Goal: Information Seeking & Learning: Learn about a topic

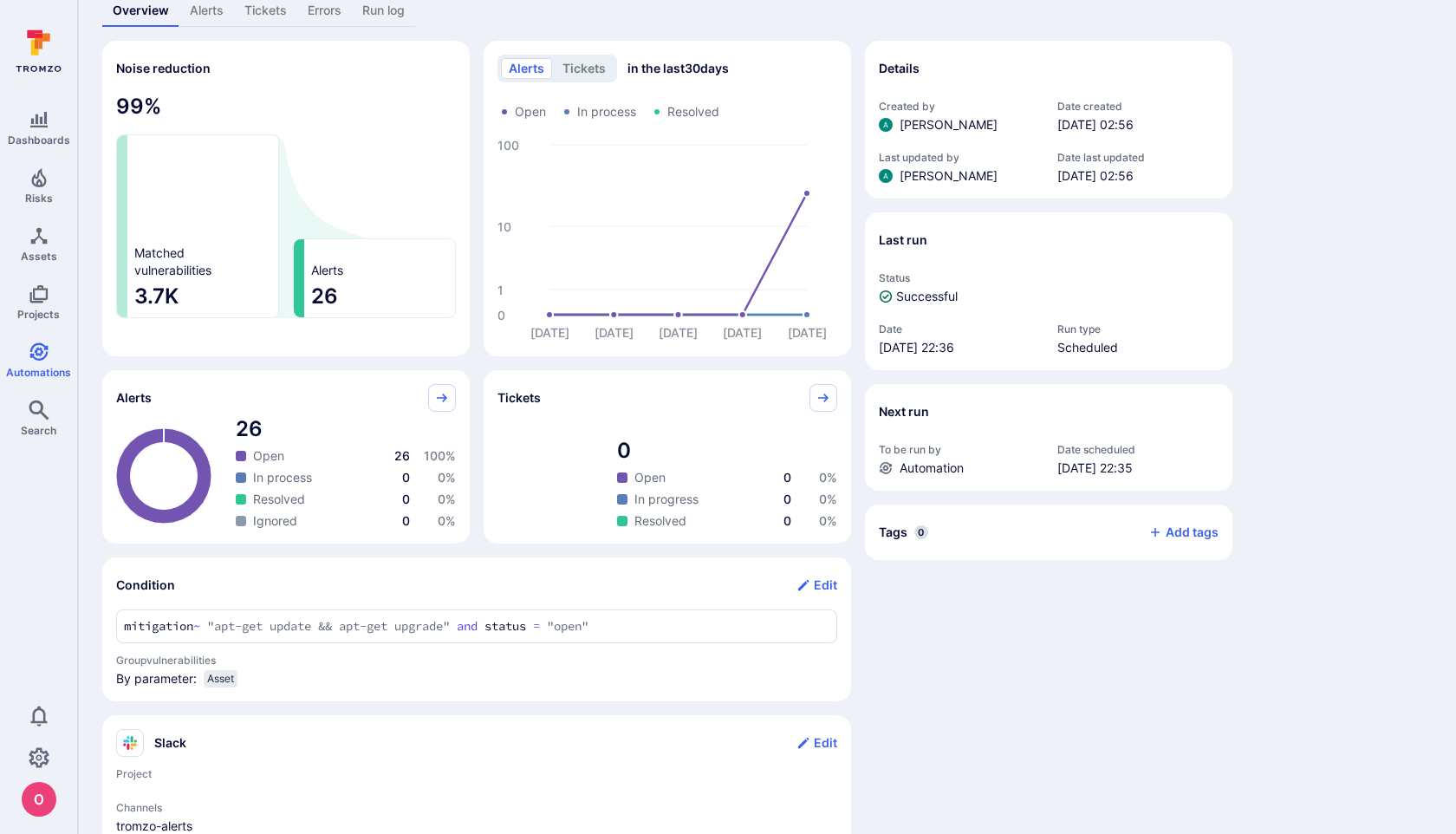
scroll to position [121, 0]
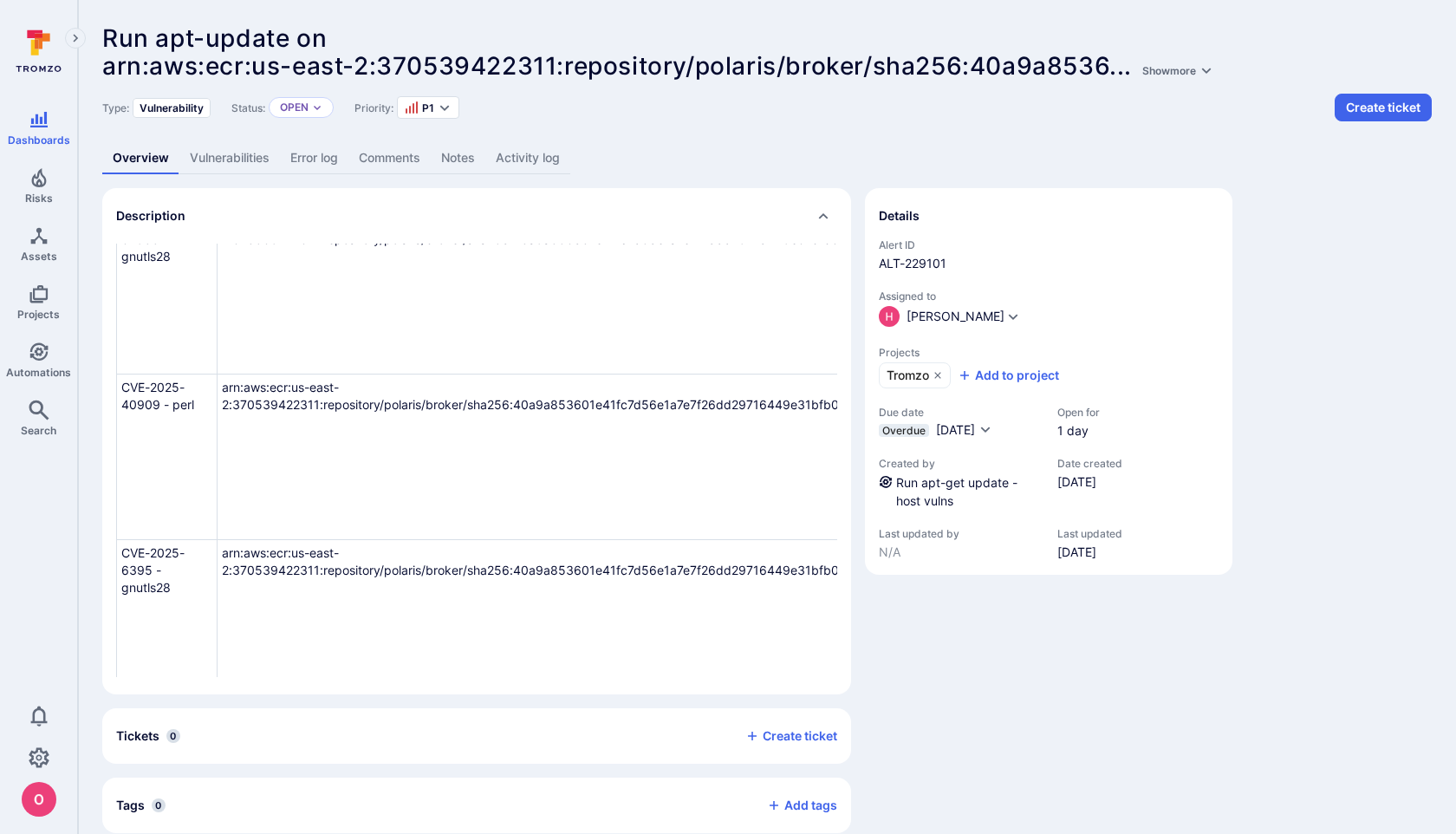
scroll to position [823, 0]
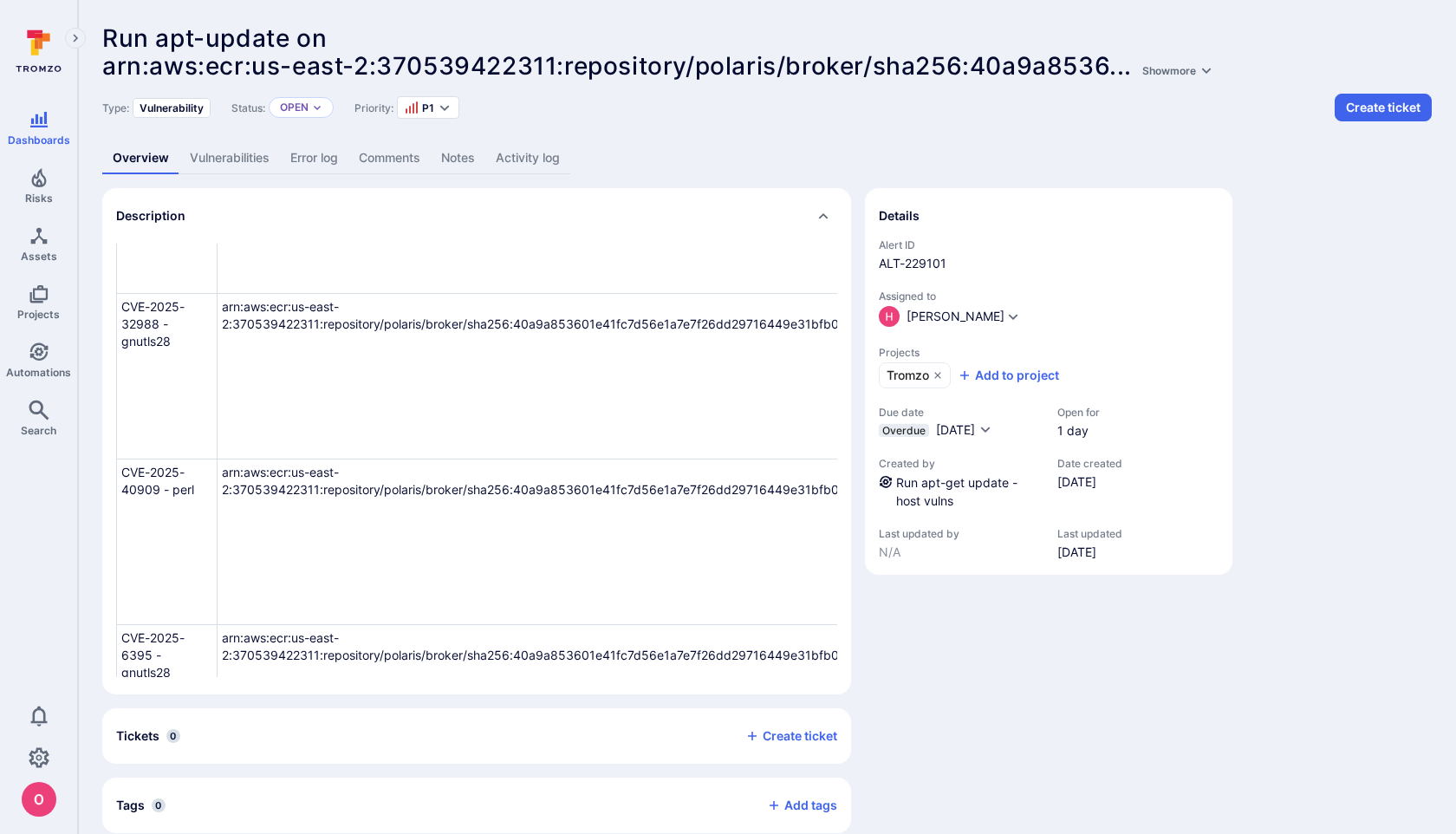
click at [215, 154] on link "Vulnerabilities" at bounding box center [229, 158] width 101 height 32
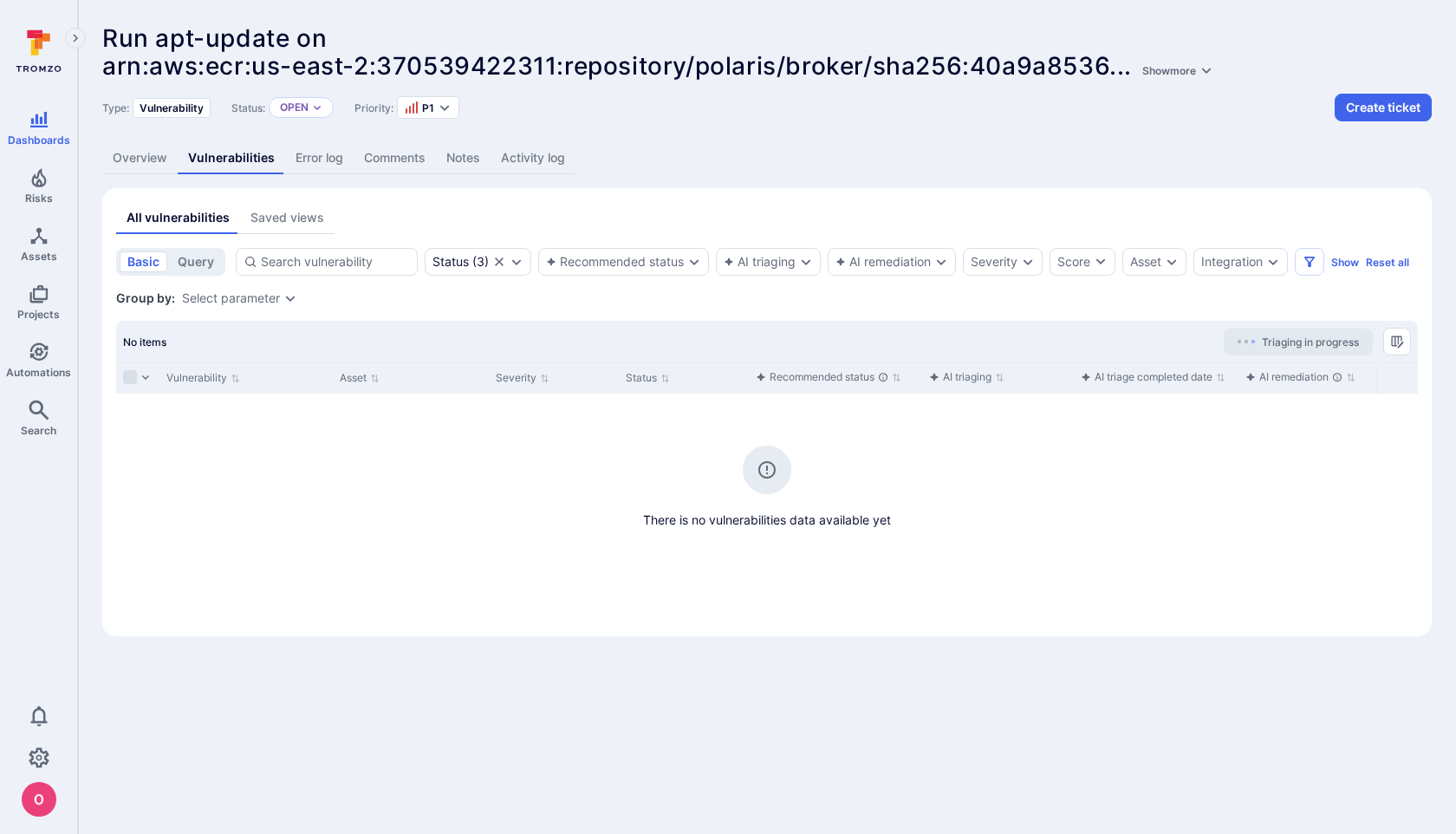
click at [156, 162] on link "Overview" at bounding box center [139, 158] width 75 height 32
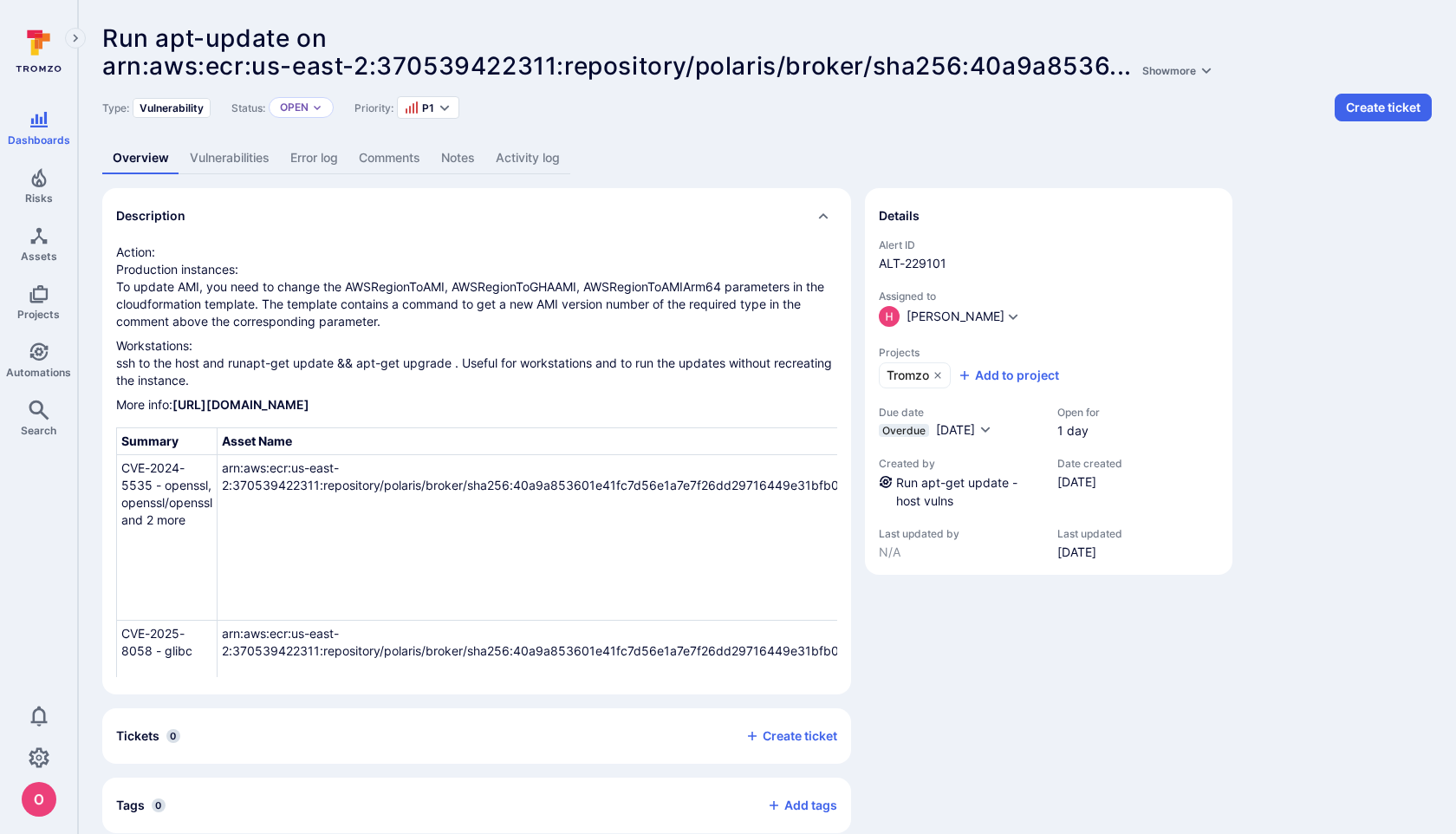
click at [398, 152] on link "Comments" at bounding box center [389, 158] width 82 height 32
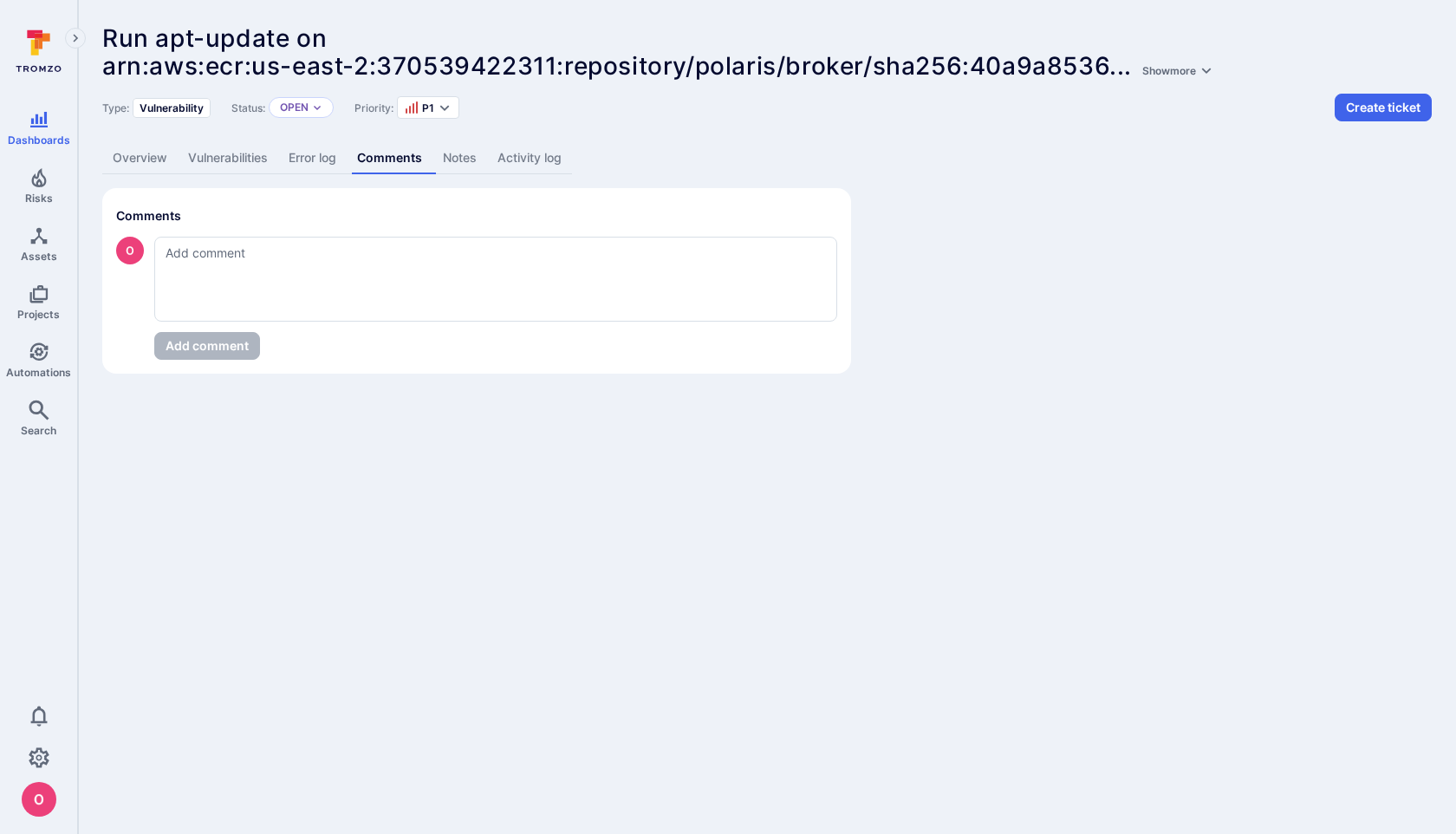
click at [149, 158] on link "Overview" at bounding box center [139, 158] width 75 height 32
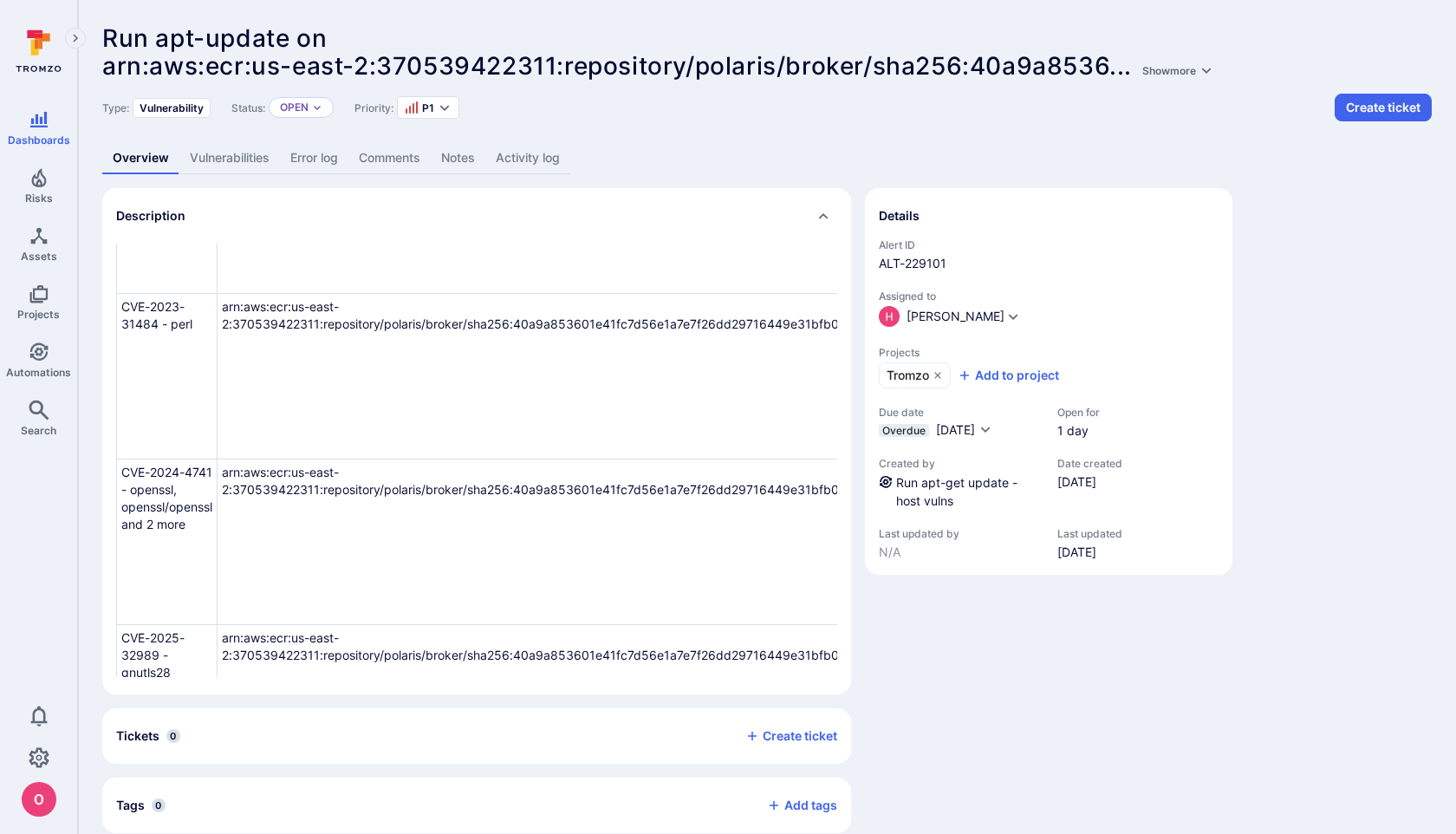
scroll to position [1309, 0]
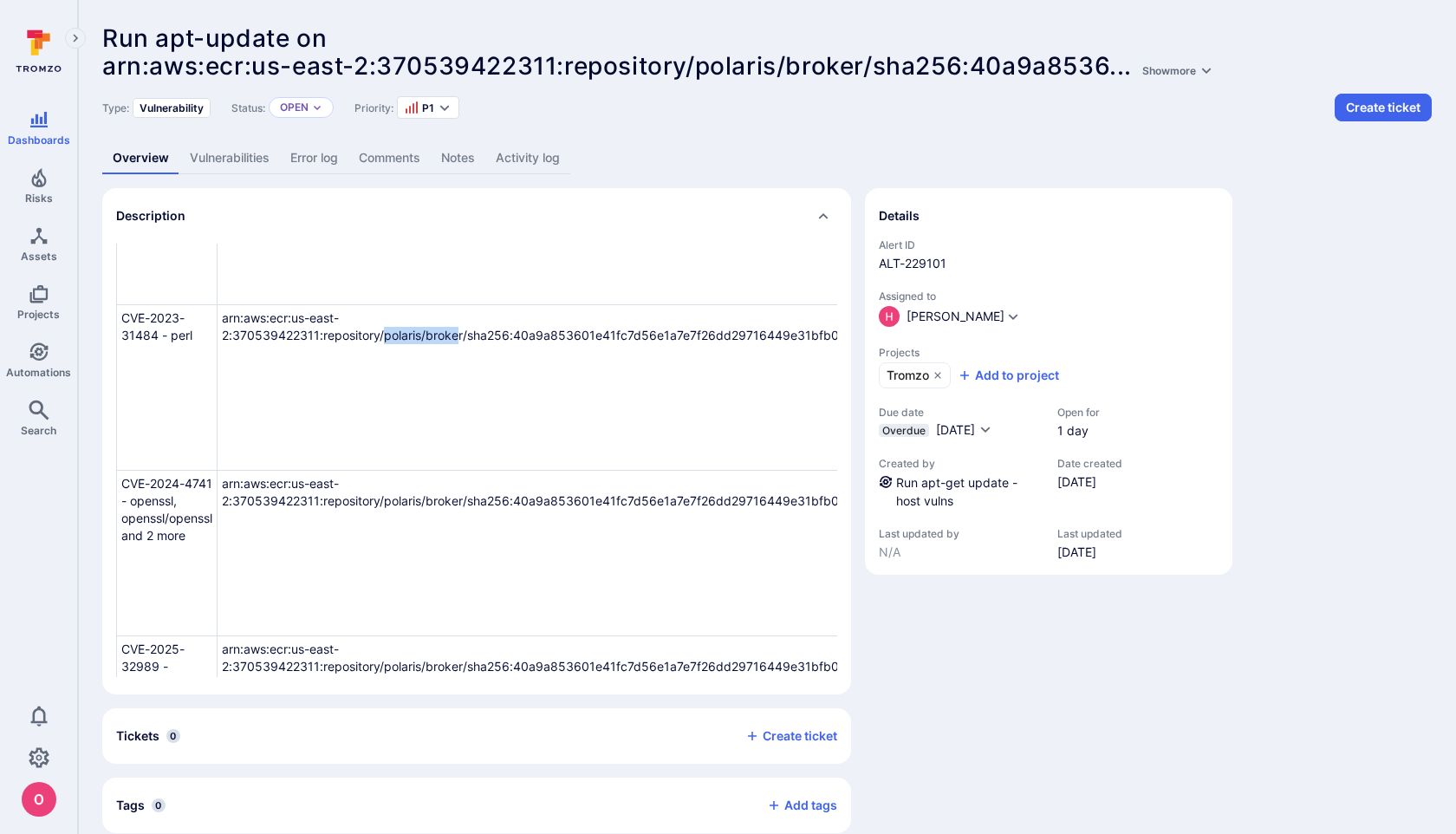
drag, startPoint x: 385, startPoint y: 351, endPoint x: 463, endPoint y: 349, distance: 78.0
click at [463, 349] on td "arn:aws:ecr:us-east-2:370539422311:repository/polaris/broker/sha256:40a9a853601…" at bounding box center [597, 388] width 758 height 166
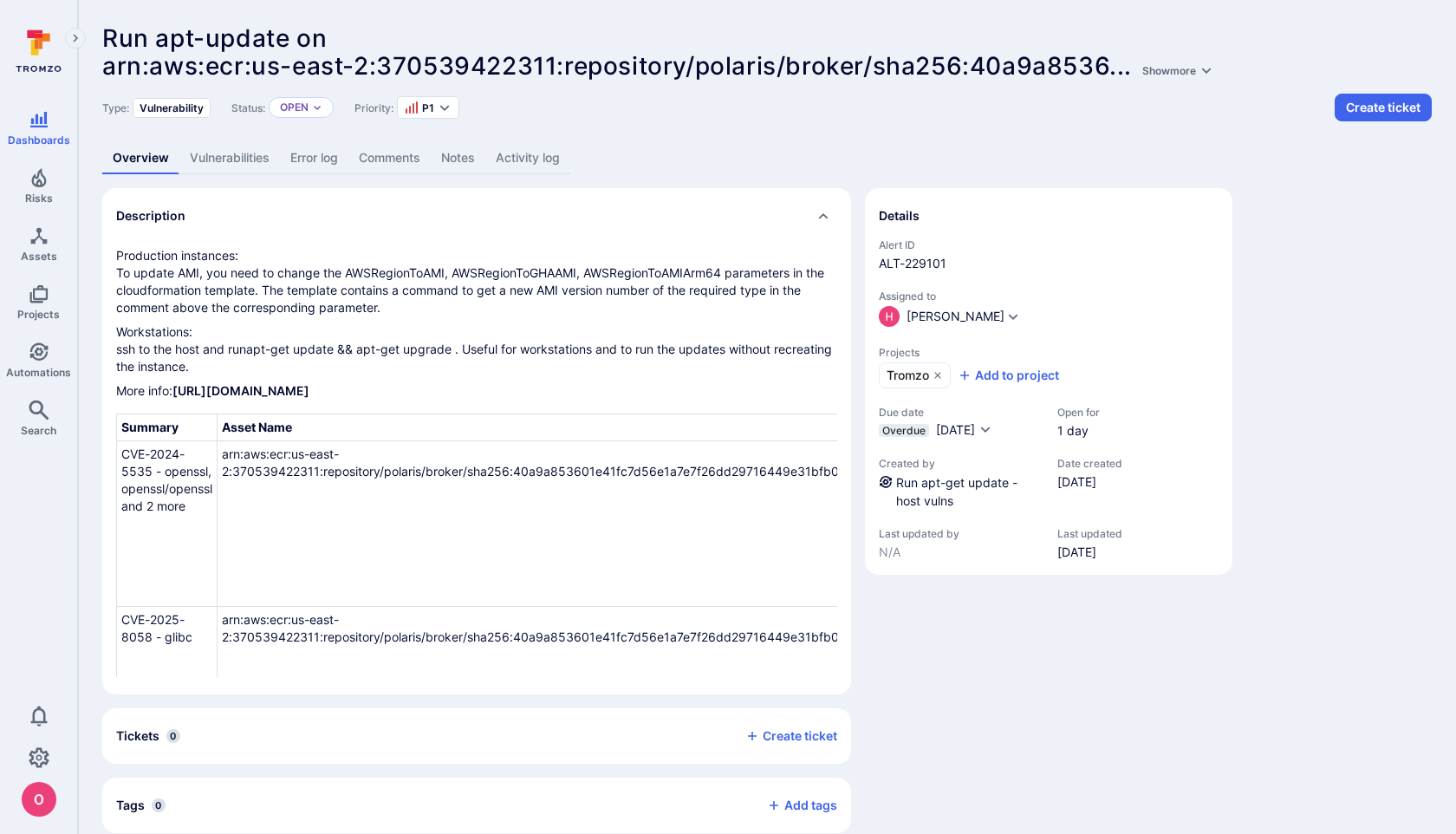
scroll to position [0, 0]
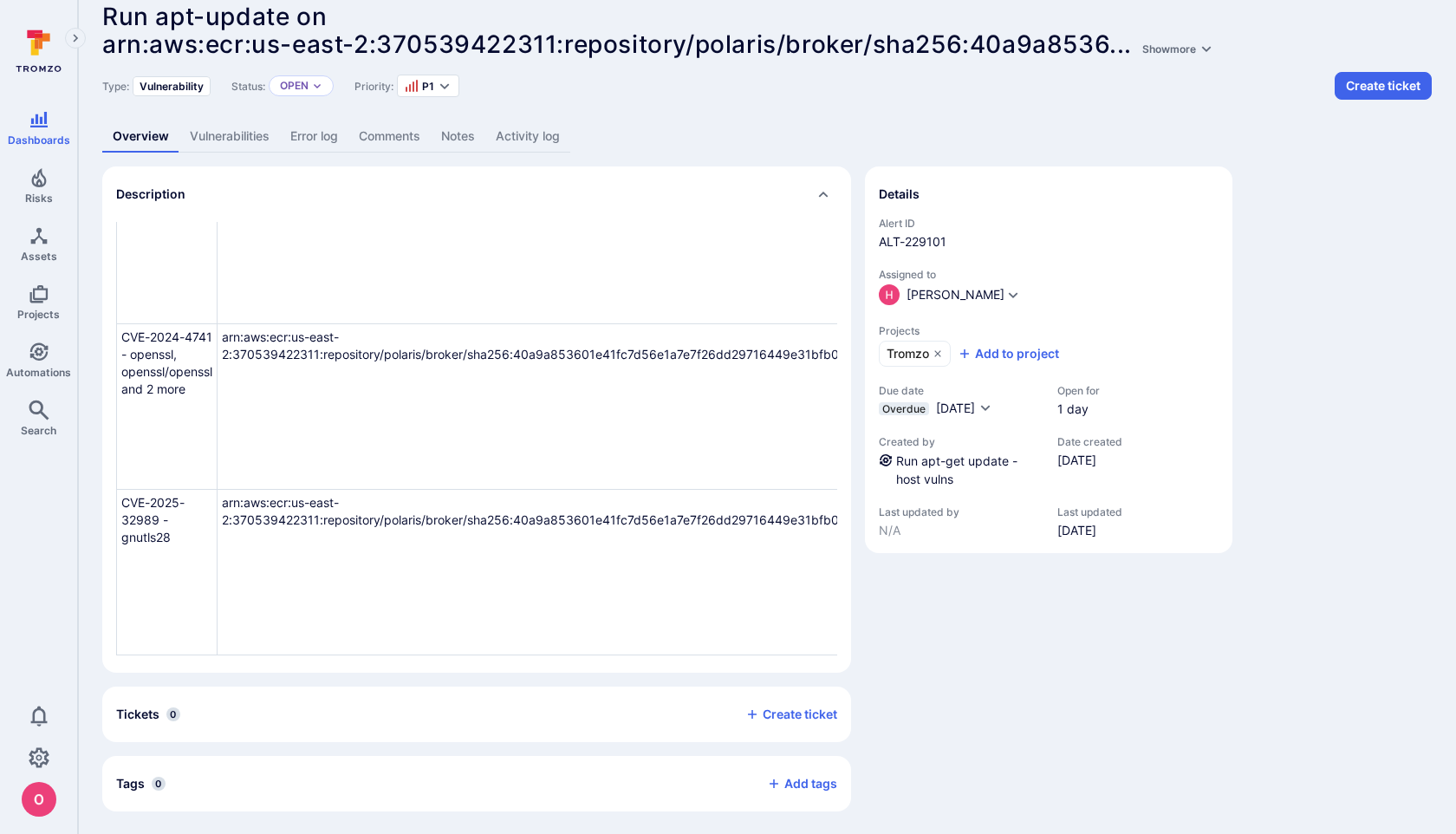
scroll to position [24, 0]
